Goal: Task Accomplishment & Management: Complete application form

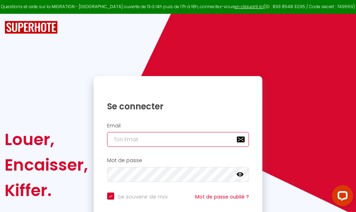
click at [163, 139] on input "email" at bounding box center [178, 139] width 142 height 15
type input "m"
checkbox input "true"
type input "ma"
checkbox input "true"
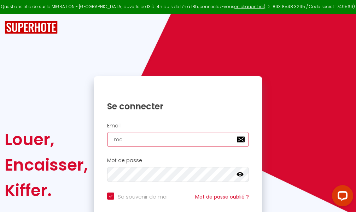
type input "mar"
checkbox input "true"
type input "marc"
checkbox input "true"
type input "marcd"
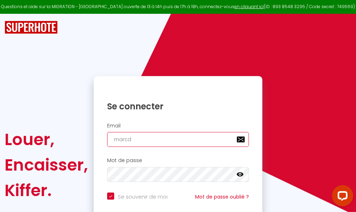
checkbox input "true"
type input "marcdp"
checkbox input "true"
type input "marcdpo"
checkbox input "true"
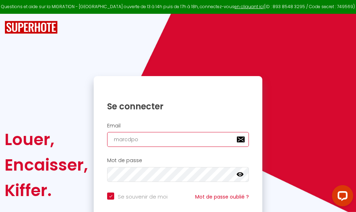
type input "marcdpoz"
checkbox input "true"
type input "marcdpoz."
checkbox input "true"
type input "marcdpoz.l"
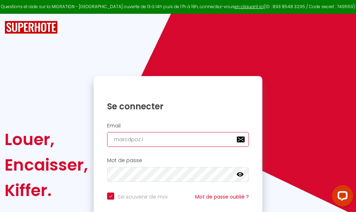
checkbox input "true"
type input "marcdpoz.lo"
checkbox input "true"
type input "marcdpoz.loc"
checkbox input "true"
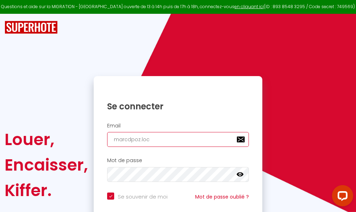
type input "marcdpoz.loca"
checkbox input "true"
type input "marcdpoz.locat"
checkbox input "true"
type input "marcdpoz.locati"
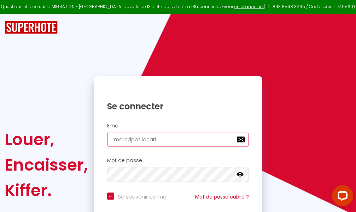
checkbox input "true"
type input "marcdpoz.locatio"
checkbox input "true"
type input "marcdpoz.location"
checkbox input "true"
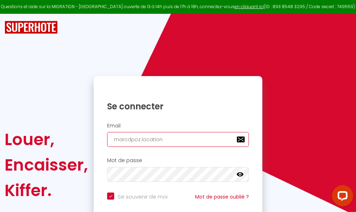
type input "marcdpoz.location@"
checkbox input "true"
type input "marcdpoz.location@g"
checkbox input "true"
type input "marcdpoz.location@gm"
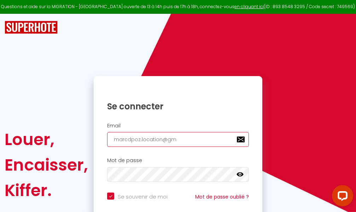
checkbox input "true"
type input "marcdpoz.location@gma"
checkbox input "true"
type input "marcdpoz.location@gmai"
checkbox input "true"
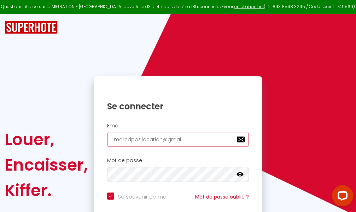
type input "[EMAIL_ADDRESS]"
checkbox input "true"
type input "[EMAIL_ADDRESS]."
checkbox input "true"
type input "marcdpoz.location@gmail.c"
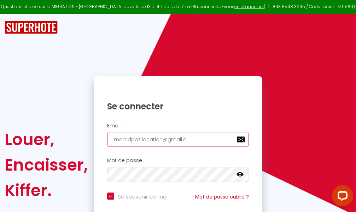
checkbox input "true"
type input "[EMAIL_ADDRESS][DOMAIN_NAME]"
checkbox input "true"
type input "[EMAIL_ADDRESS][DOMAIN_NAME]"
checkbox input "true"
